Goal: Navigation & Orientation: Find specific page/section

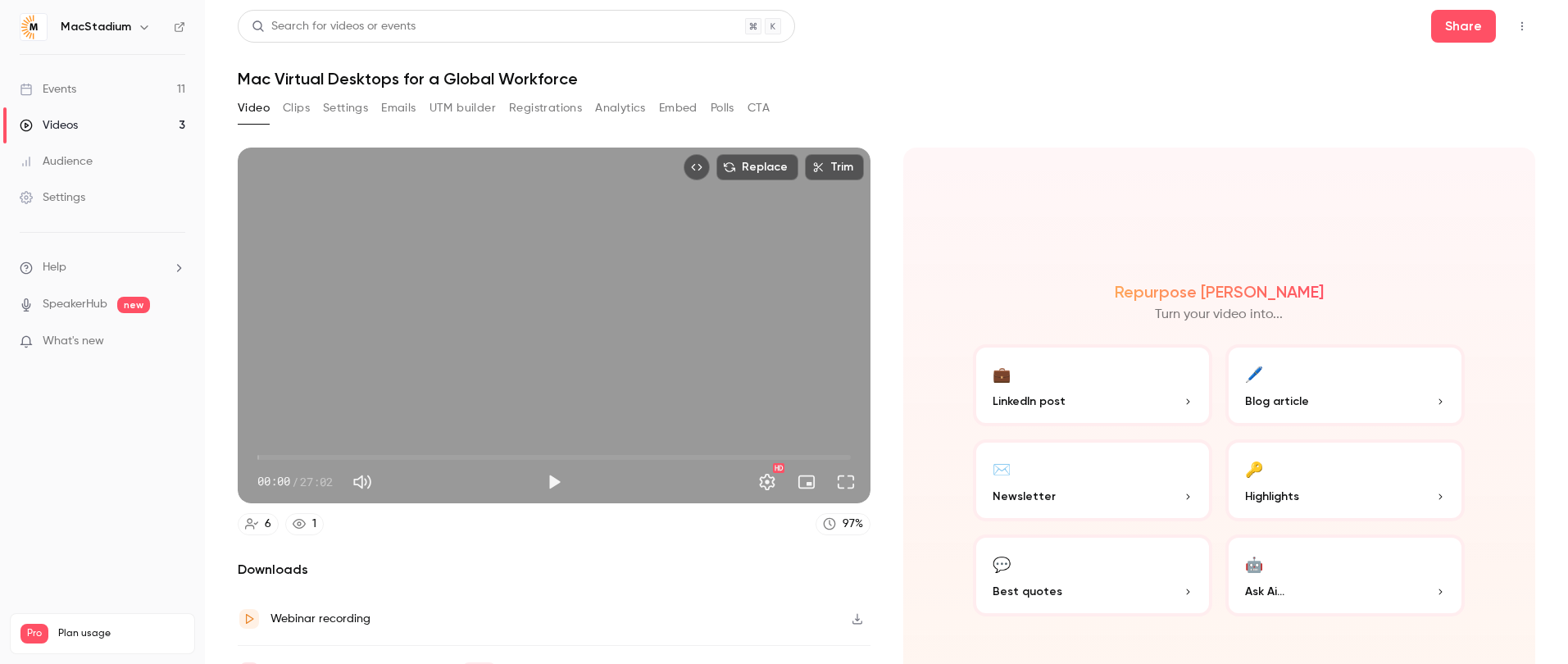
click at [52, 83] on div "Events" at bounding box center [47, 89] width 57 height 16
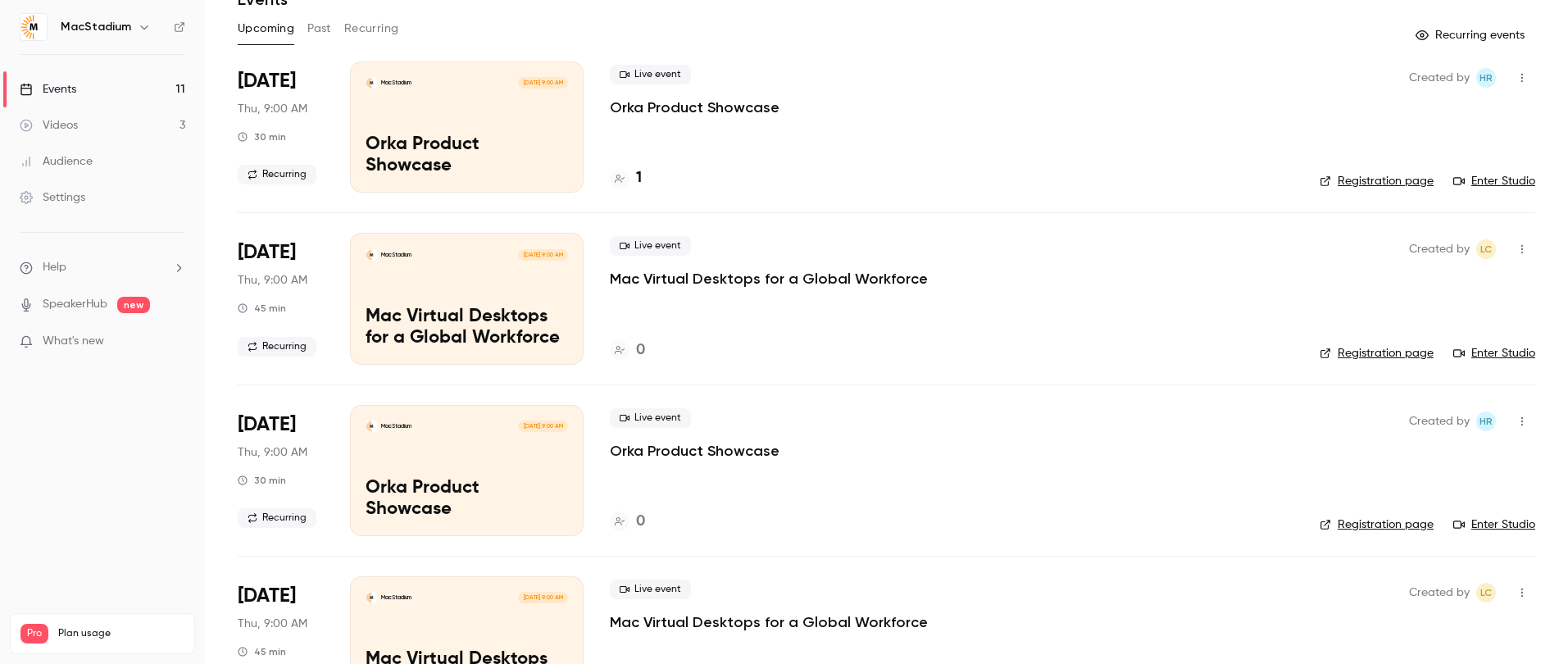
scroll to position [80, 0]
click at [623, 179] on icon at bounding box center [619, 178] width 10 height 10
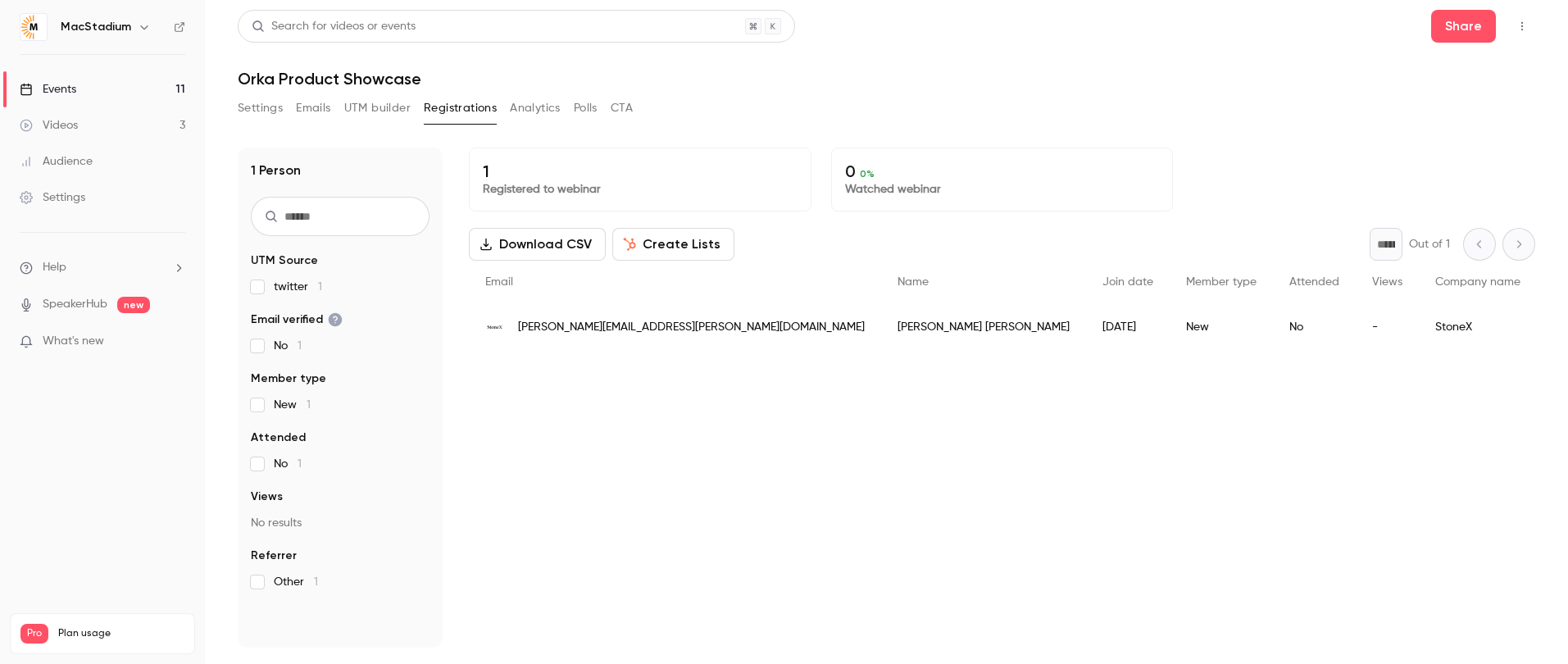
click at [132, 96] on link "Events 11" at bounding box center [102, 89] width 205 height 36
